Goal: Use online tool/utility: Use online tool/utility

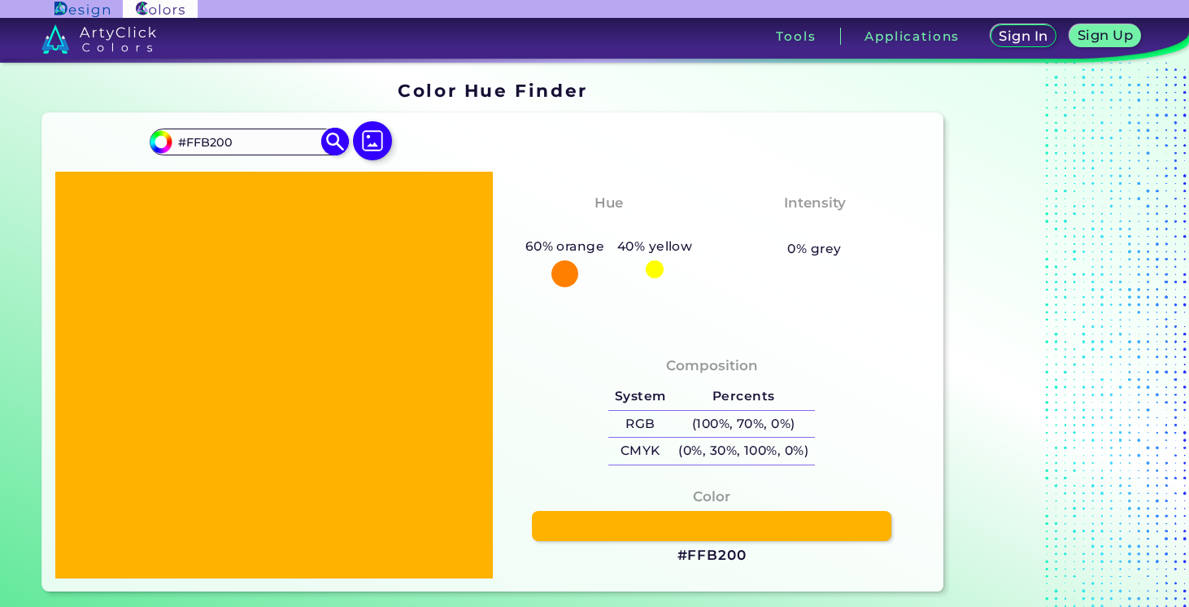
click at [285, 139] on input "#FFB200" at bounding box center [247, 142] width 151 height 22
click at [565, 120] on div "#ffb200 #FFB200 Acadia ◉ Acid Green ◉ Aero Blue ◉ Alabaster ◉ Albescent White ◉…" at bounding box center [492, 352] width 901 height 478
click at [664, 230] on h3 "Orange-Yellow" at bounding box center [608, 226] width 124 height 20
click at [268, 141] on input "#FFB200" at bounding box center [247, 142] width 151 height 22
paste input "BE85"
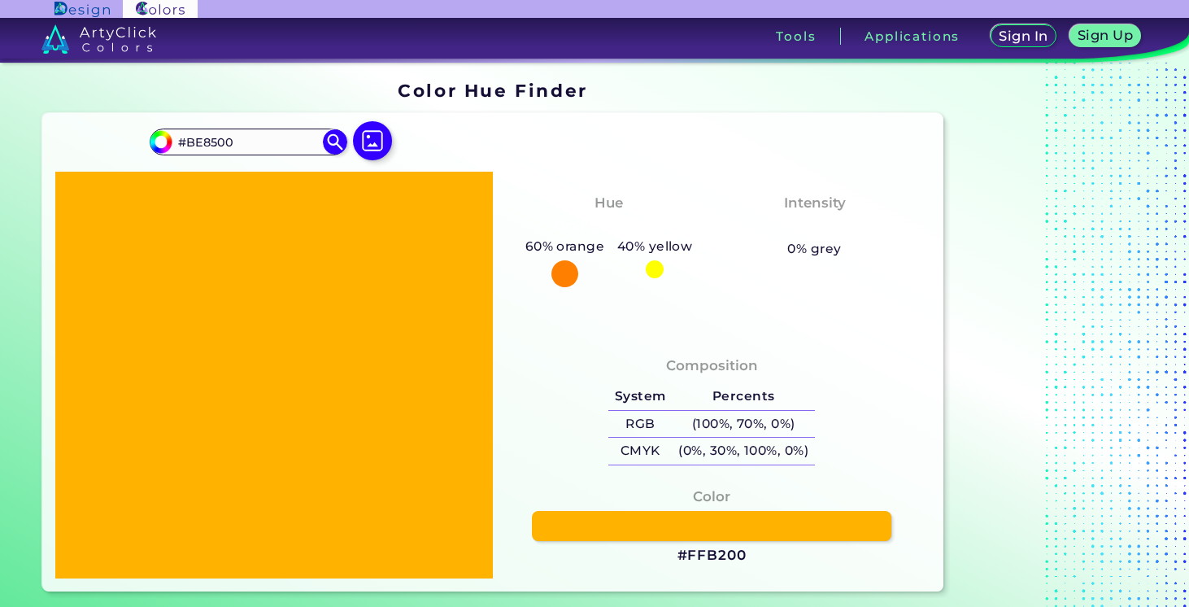
type input "#BE8500"
click at [326, 163] on div "#ffb200 #BE8500 Acadia ◉ Acid Green ◉ Aero Blue ◉ Alabaster ◉ Albescent White ◉…" at bounding box center [274, 149] width 249 height 46
click at [302, 144] on input "#BE8500" at bounding box center [247, 142] width 151 height 22
type input "#be8500"
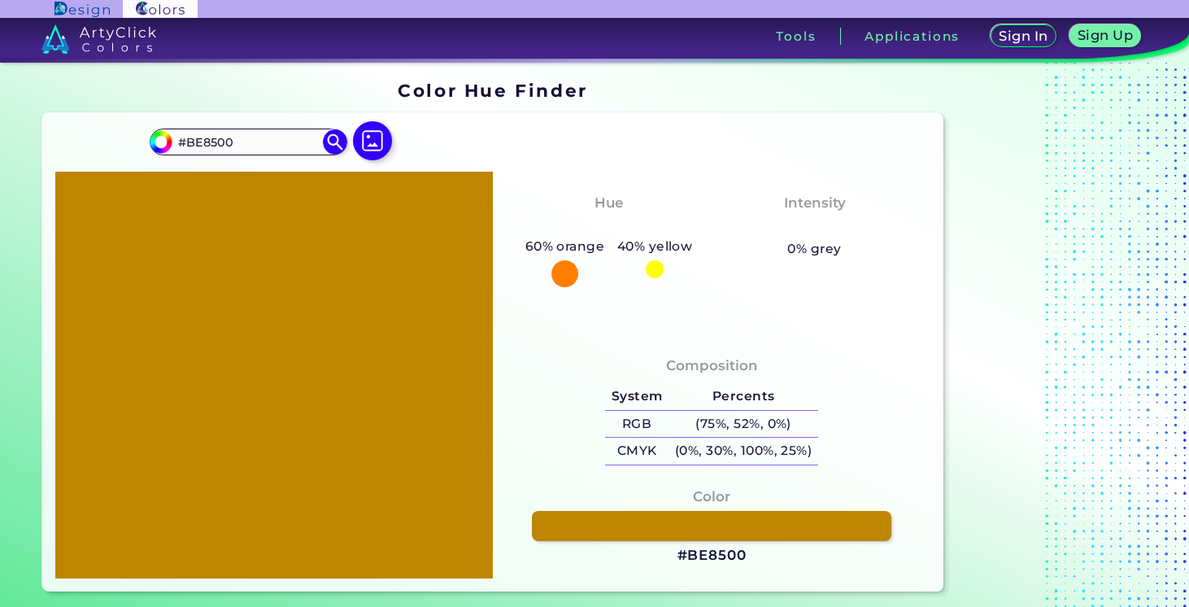
click at [442, 141] on div "#be8500 #BE8500 Acadia ◉ Acid Green ◉ Aero Blue ◉ Alabaster ◉ Albescent White ◉…" at bounding box center [492, 352] width 901 height 478
click at [570, 167] on div "#be8500 #BE8500 Acadia ◉ Acid Green ◉ Aero Blue ◉ Alabaster ◉ Albescent White ◉…" at bounding box center [492, 352] width 901 height 478
